Goal: Task Accomplishment & Management: Use online tool/utility

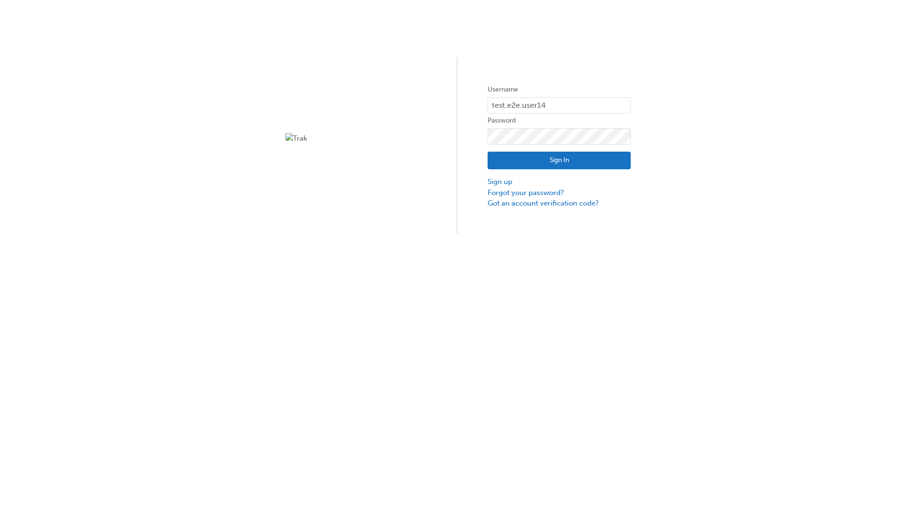
type input "test.e2e.user14"
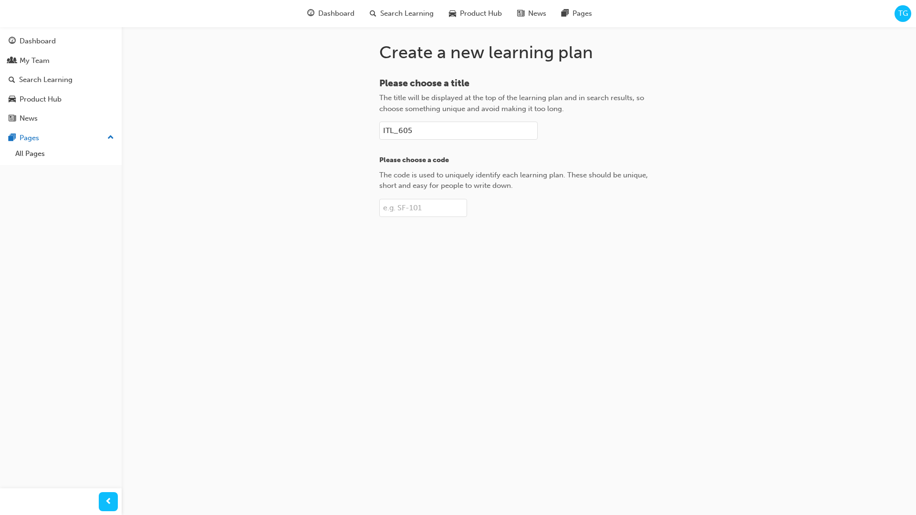
type input "ITL_605"
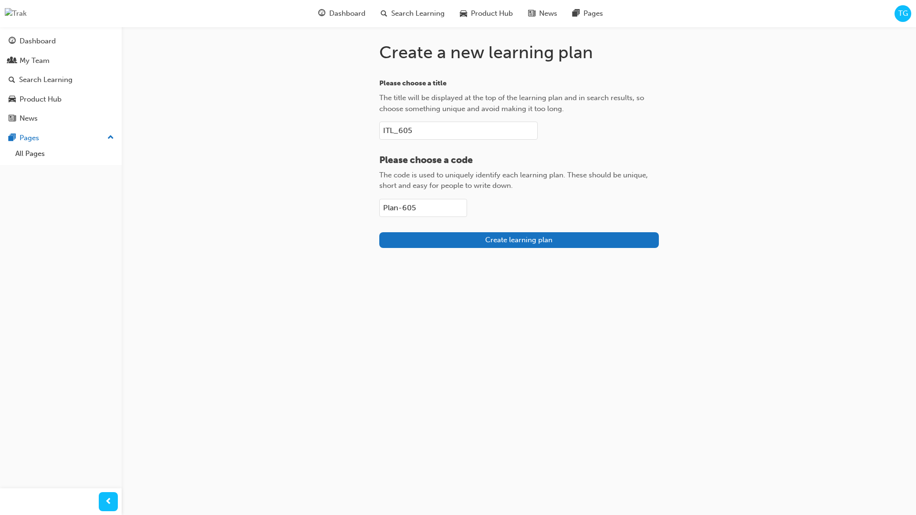
type input "Plan-605"
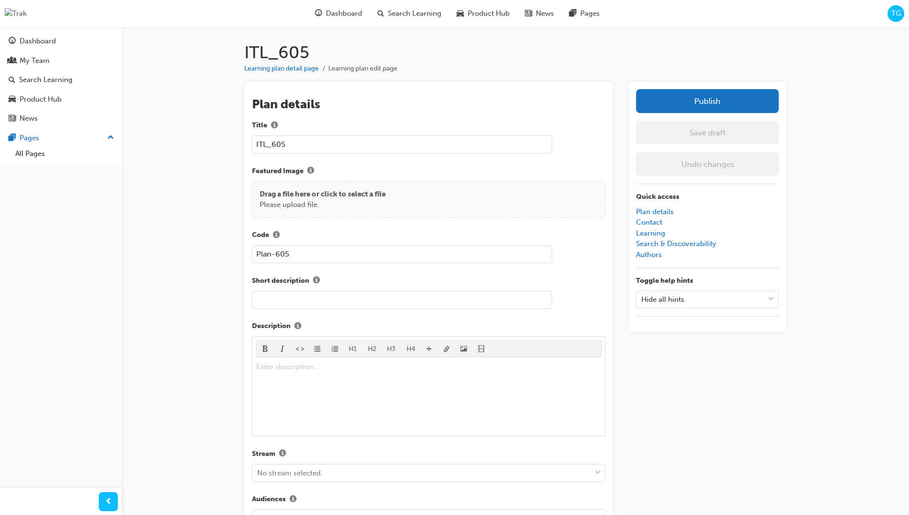
scroll to position [135, 0]
